Goal: Browse casually

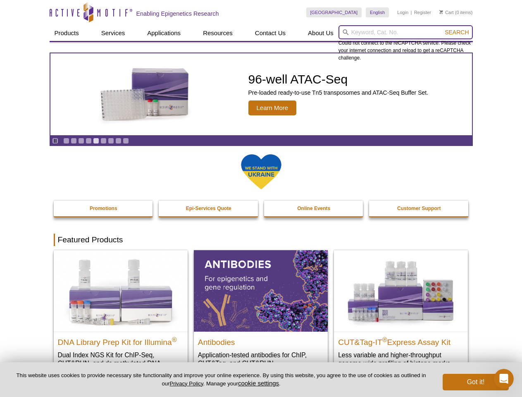
click at [406, 32] on input "search" at bounding box center [406, 32] width 134 height 14
click at [457, 32] on span "Search" at bounding box center [457, 32] width 24 height 7
click at [55, 141] on icon "Pause" at bounding box center [55, 140] width 5 height 5
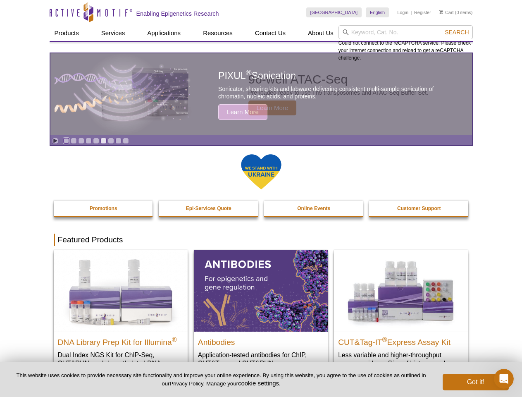
click at [66, 141] on link "Go to slide 1" at bounding box center [66, 141] width 6 height 6
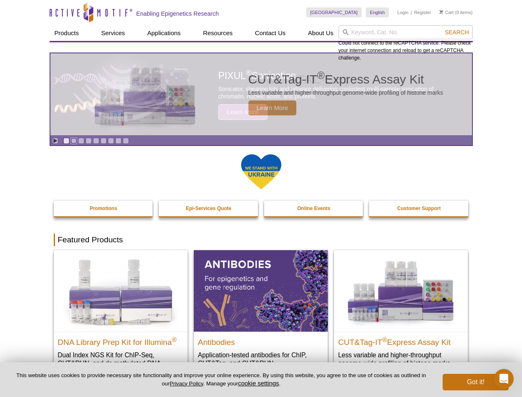
click at [74, 141] on link "Go to slide 2" at bounding box center [74, 141] width 6 height 6
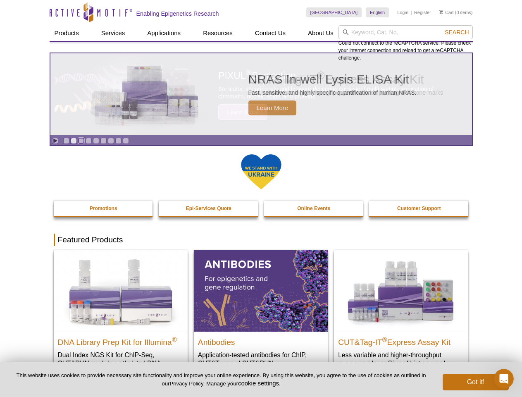
click at [81, 141] on link "Go to slide 3" at bounding box center [81, 141] width 6 height 6
click at [89, 141] on link "Go to slide 4" at bounding box center [89, 141] width 6 height 6
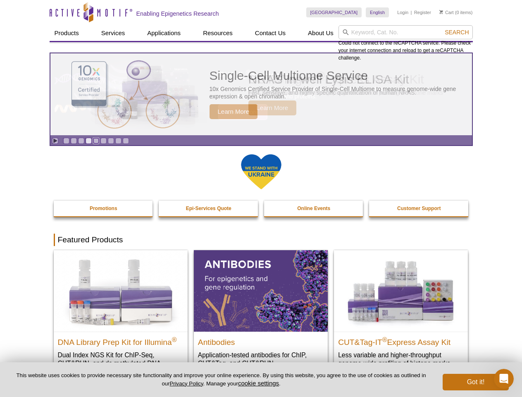
click at [96, 141] on link "Go to slide 5" at bounding box center [96, 141] width 6 height 6
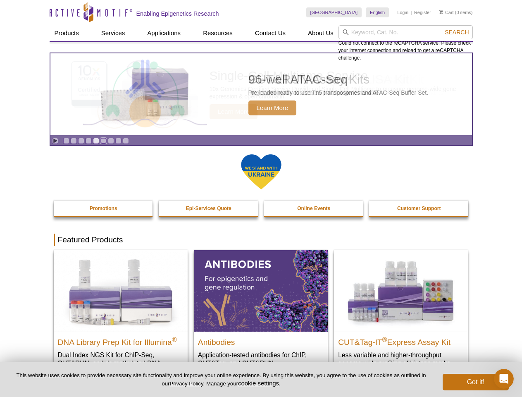
click at [103, 141] on link "Go to slide 6" at bounding box center [104, 141] width 6 height 6
click at [111, 141] on link "Go to slide 7" at bounding box center [111, 141] width 6 height 6
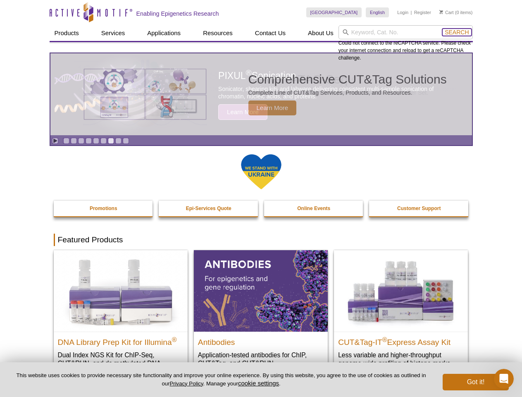
click at [457, 32] on span "Search" at bounding box center [457, 32] width 24 height 7
